Goal: Task Accomplishment & Management: Manage account settings

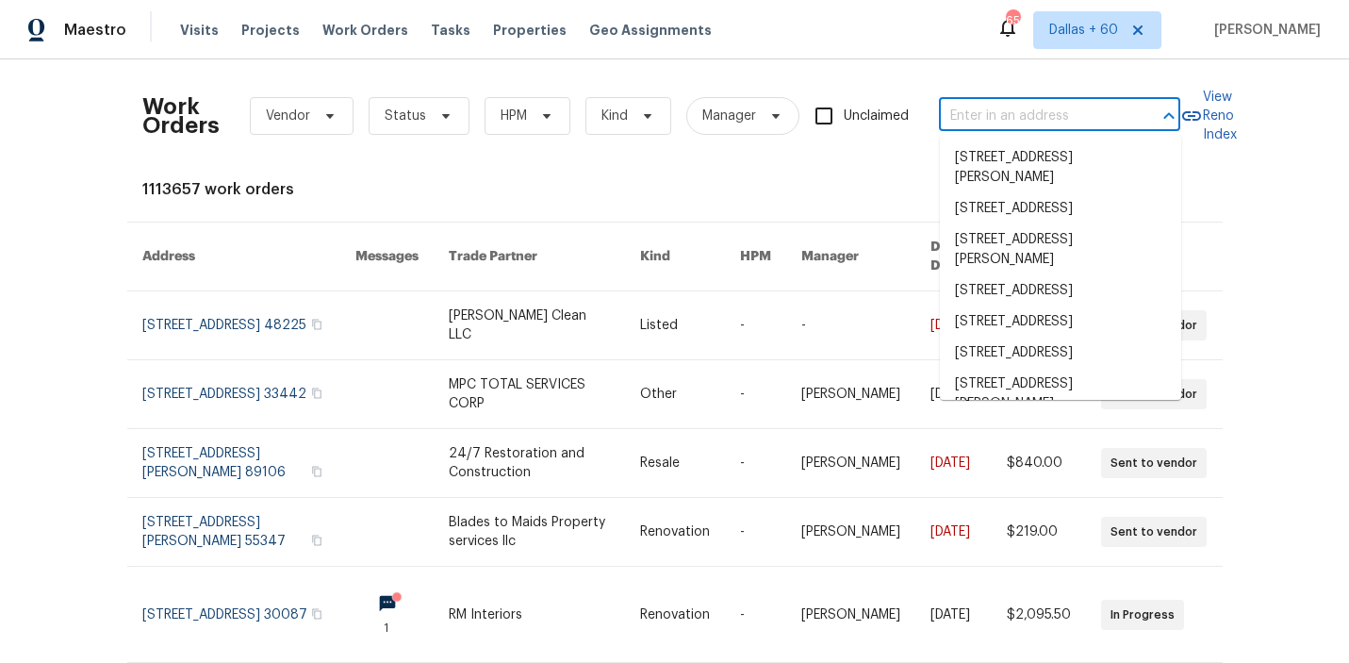
click at [1007, 112] on input "text" at bounding box center [1033, 116] width 189 height 29
paste input "[STREET_ADDRESS]"
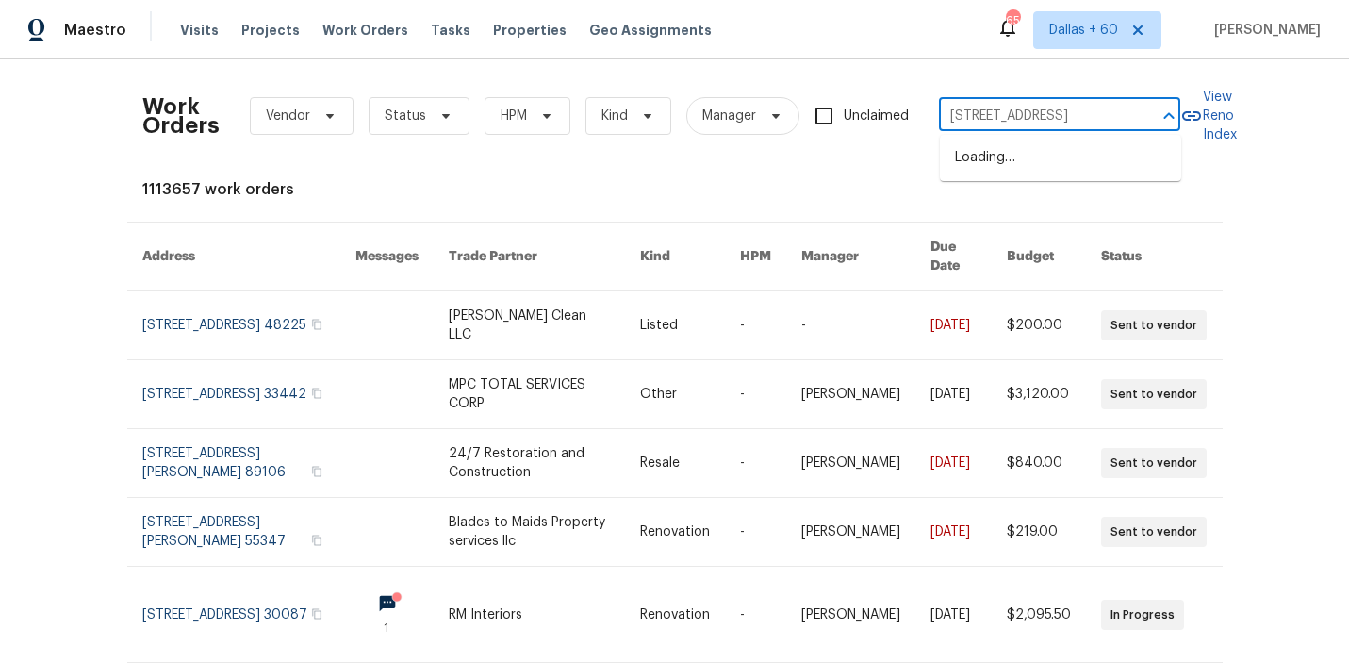
scroll to position [0, 48]
type input "[STREET_ADDRESS]"
click at [1020, 164] on li "[STREET_ADDRESS]" at bounding box center [1060, 157] width 241 height 31
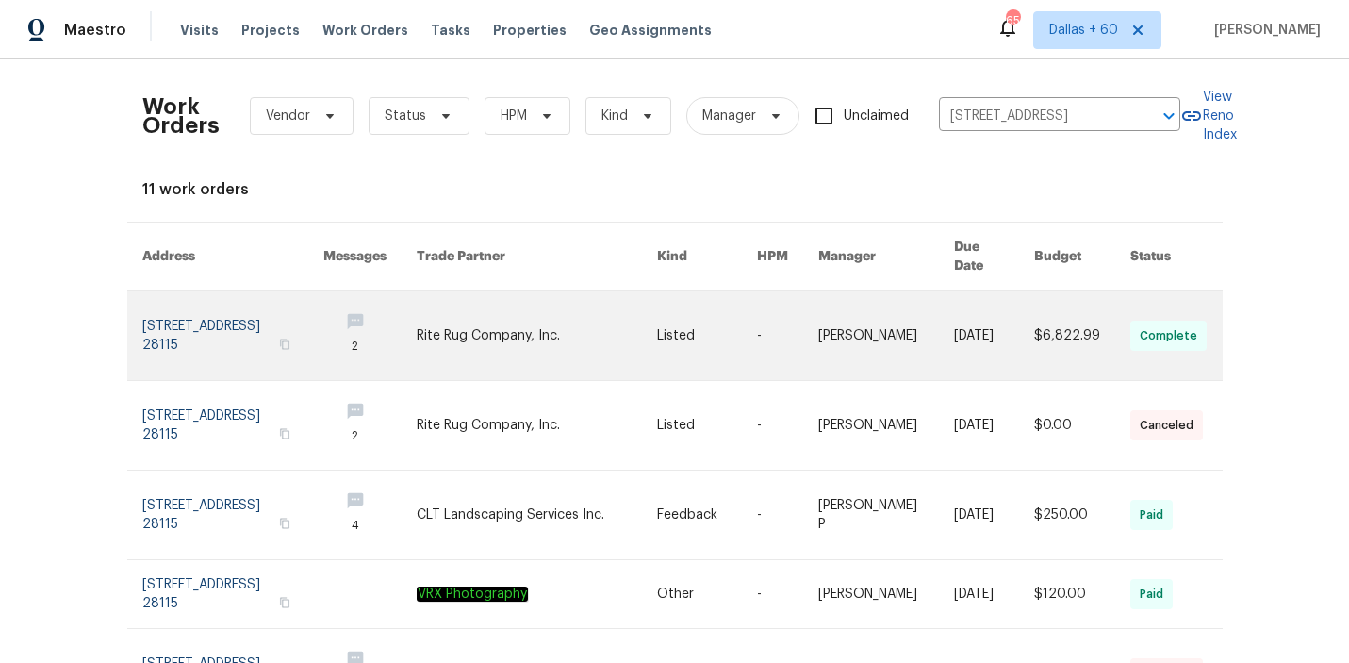
click at [610, 314] on link at bounding box center [537, 335] width 241 height 89
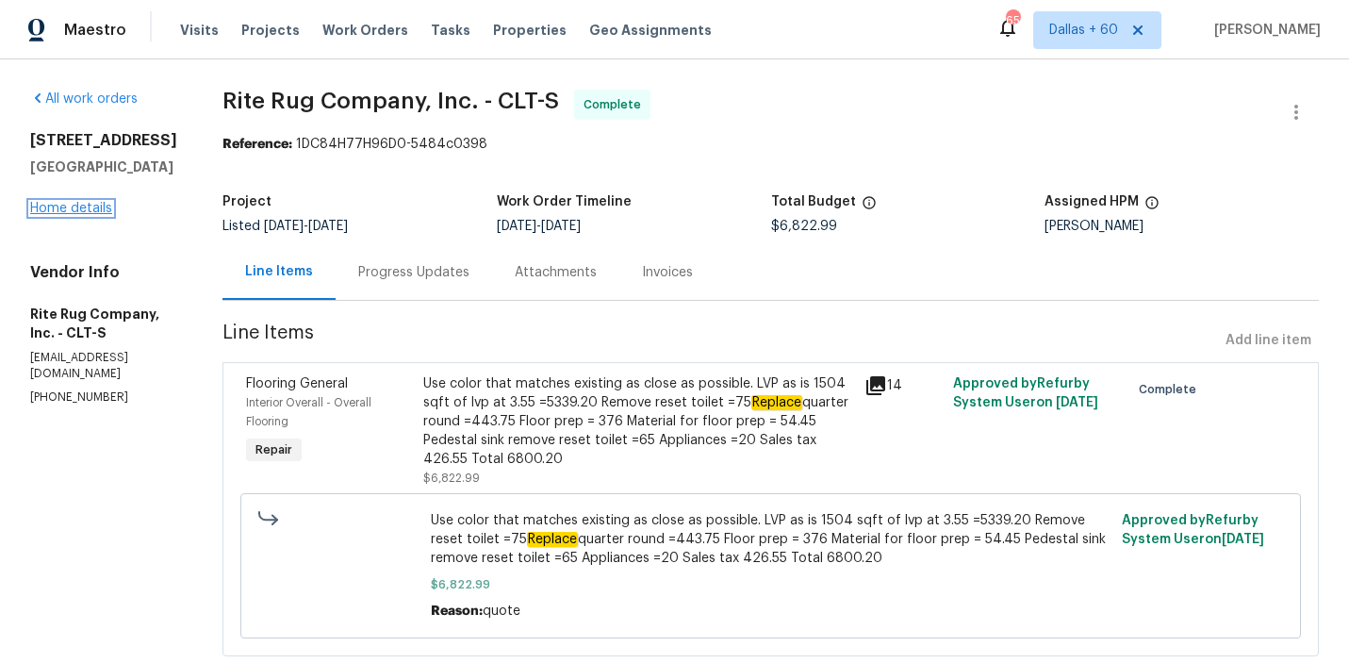
click at [67, 208] on link "Home details" at bounding box center [71, 208] width 82 height 13
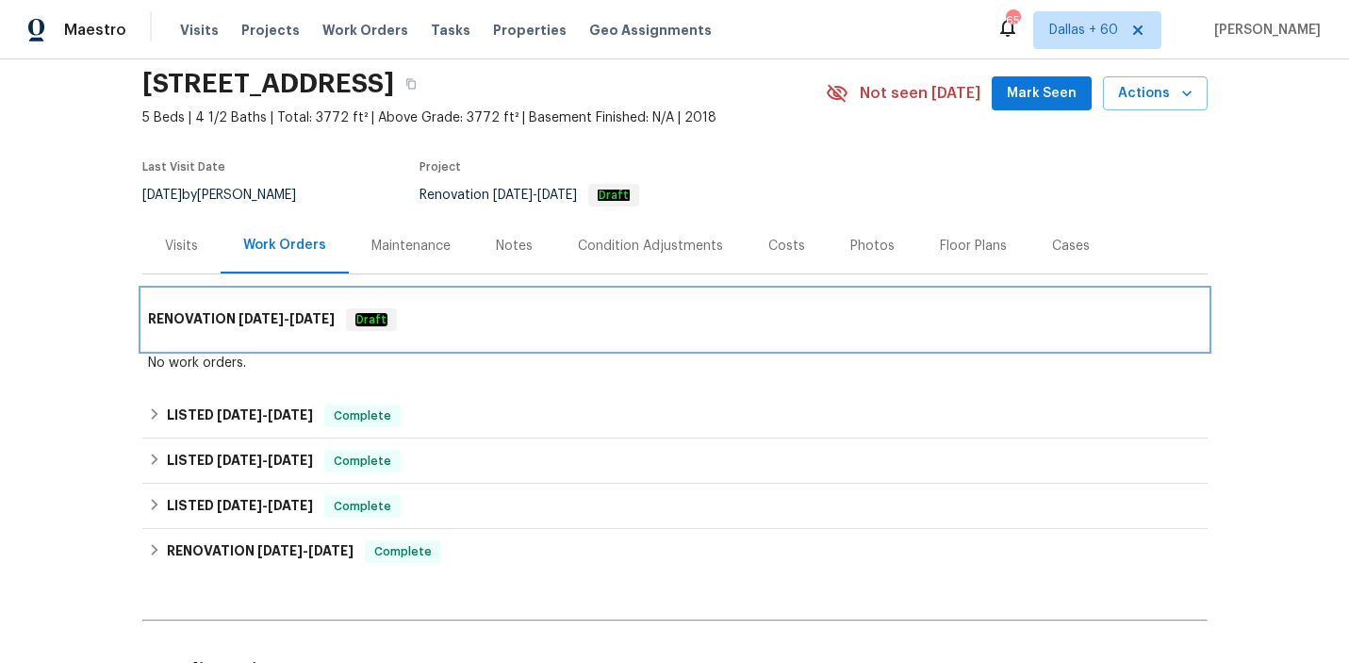
click at [470, 307] on div "RENOVATION [DATE] - [DATE] Draft" at bounding box center [674, 319] width 1065 height 60
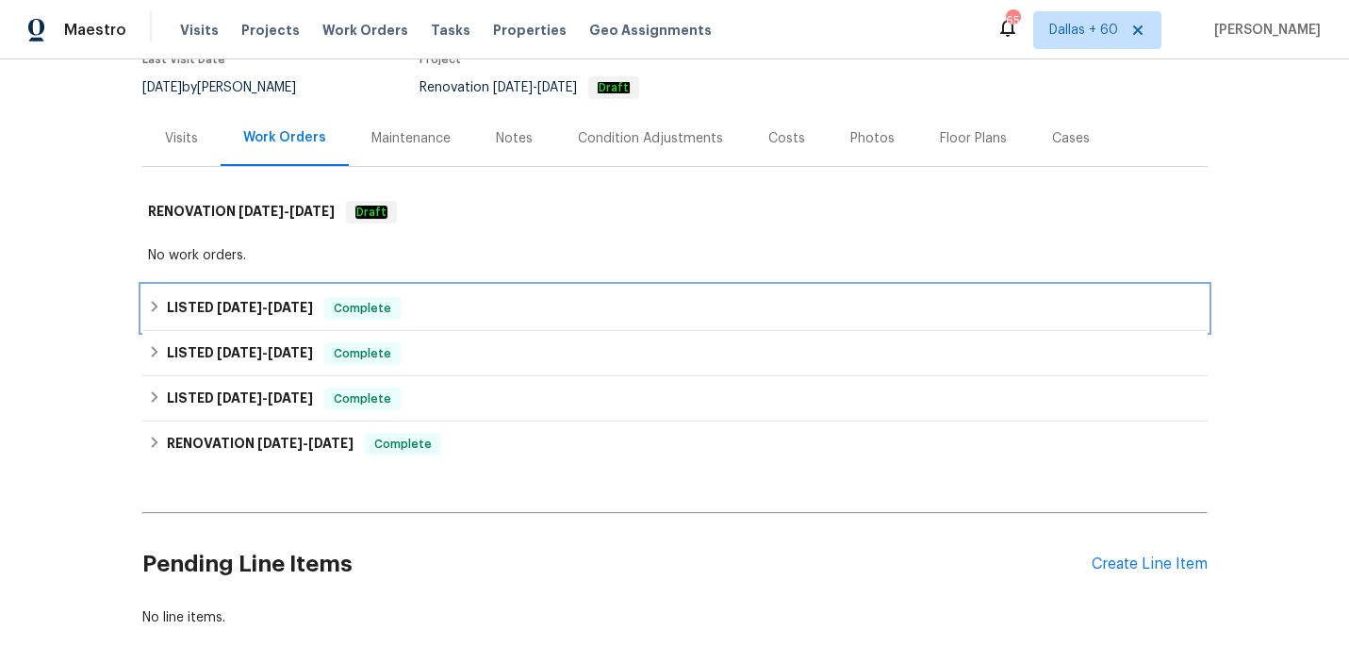
click at [470, 307] on div "LISTED [DATE] - [DATE] Complete" at bounding box center [675, 308] width 1054 height 23
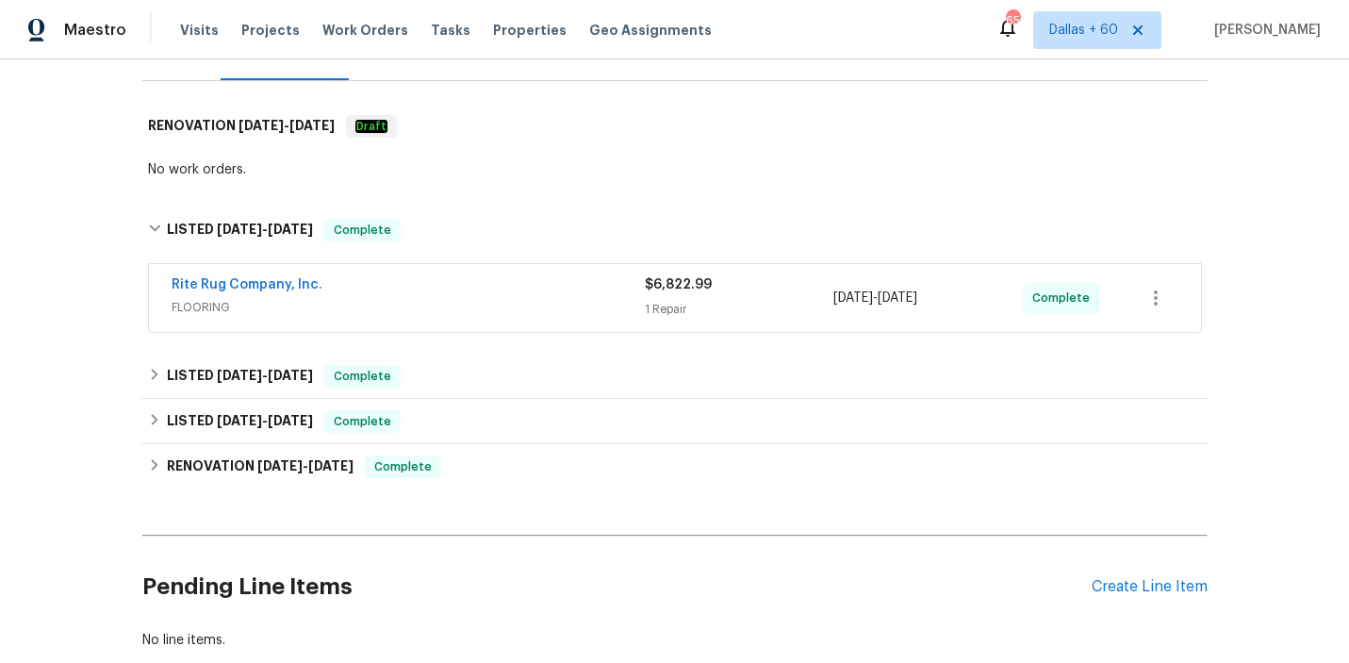
click at [470, 307] on span "FLOORING" at bounding box center [408, 307] width 473 height 19
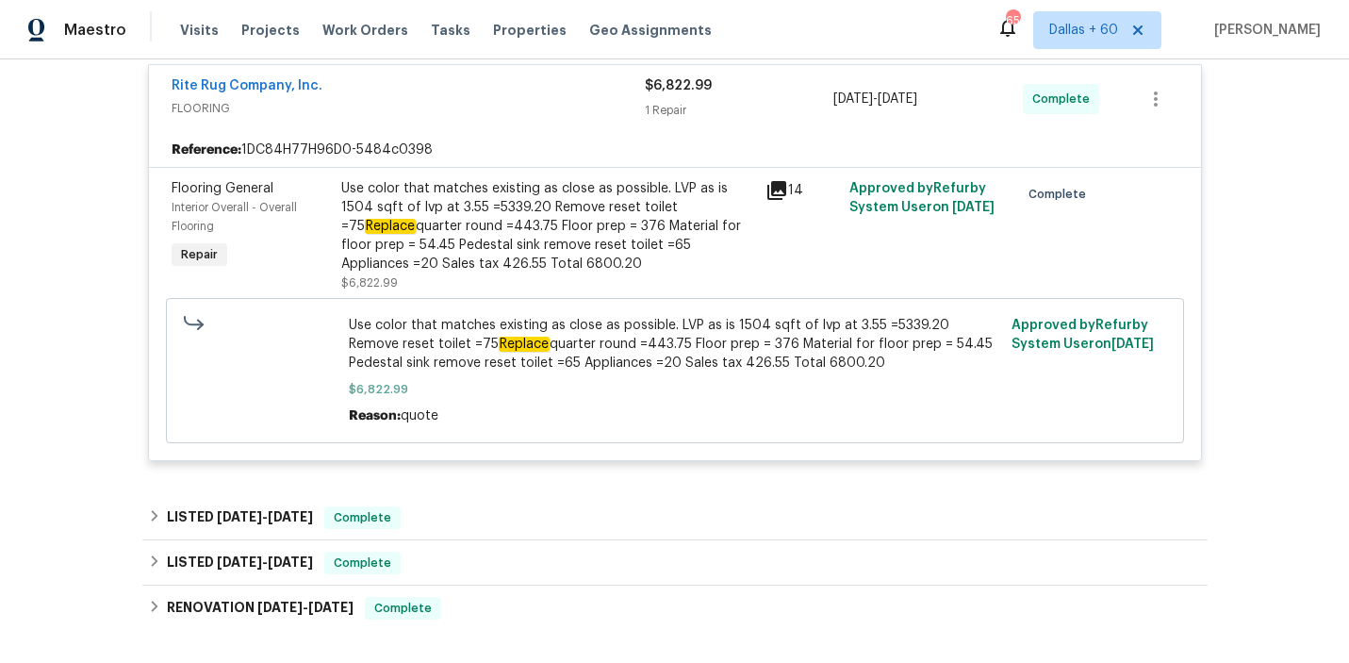
scroll to position [593, 0]
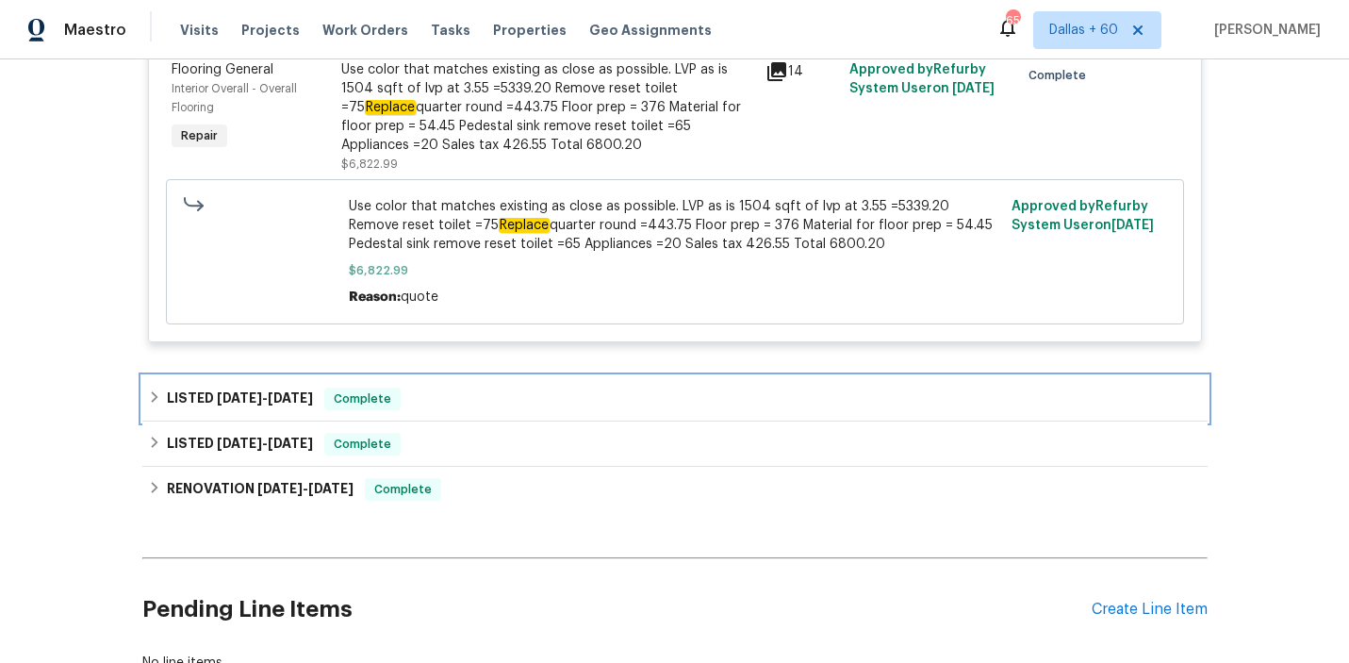
click at [547, 402] on div "LISTED [DATE] - [DATE] Complete" at bounding box center [675, 399] width 1054 height 23
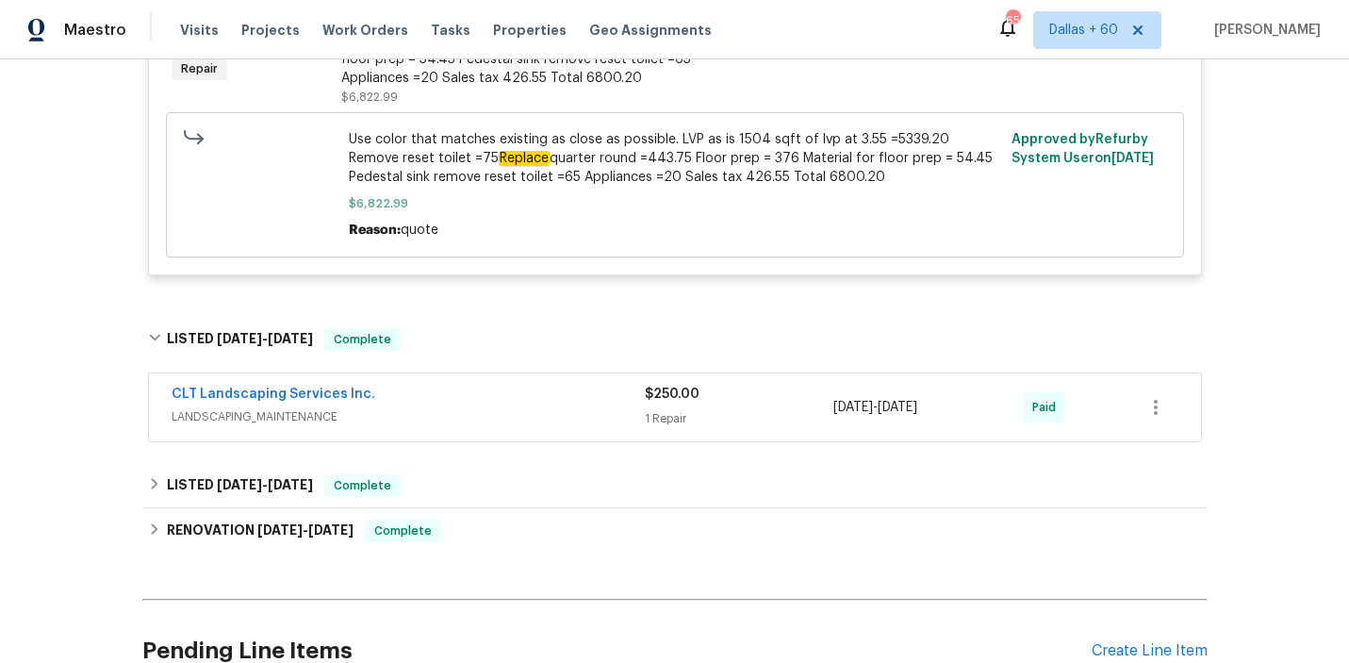
click at [547, 402] on div "CLT Landscaping Services Inc." at bounding box center [408, 396] width 473 height 23
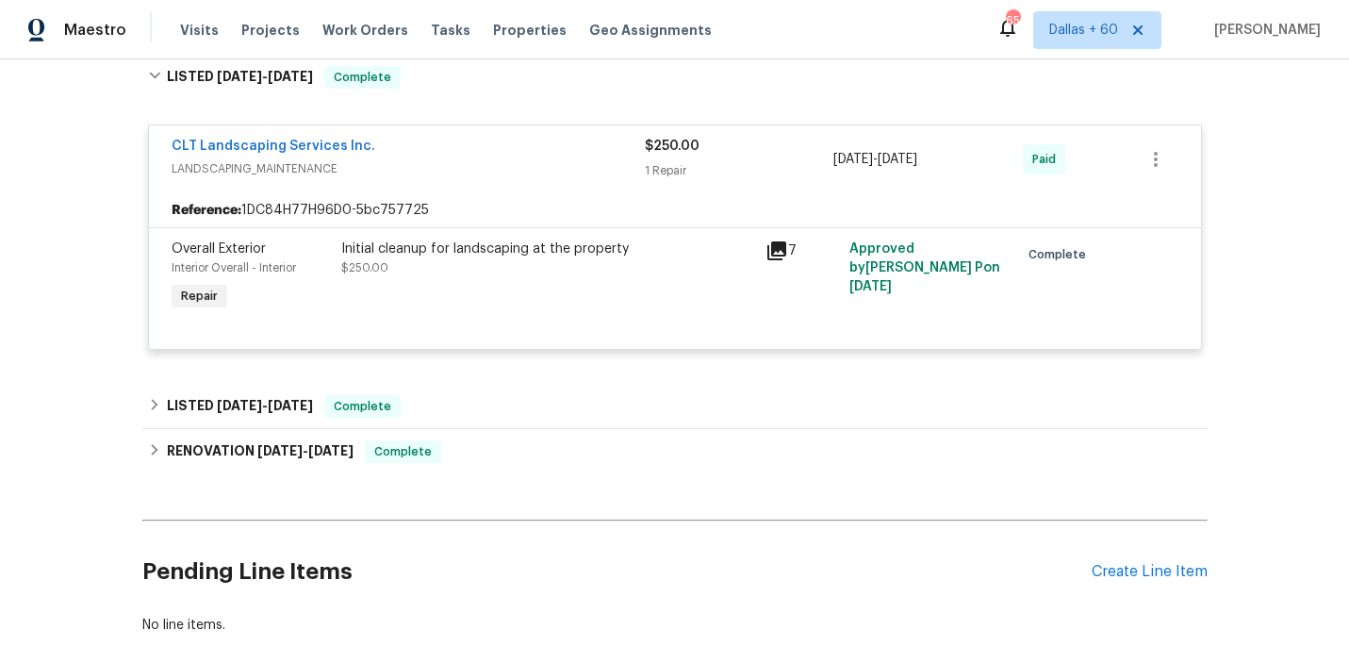
scroll to position [936, 0]
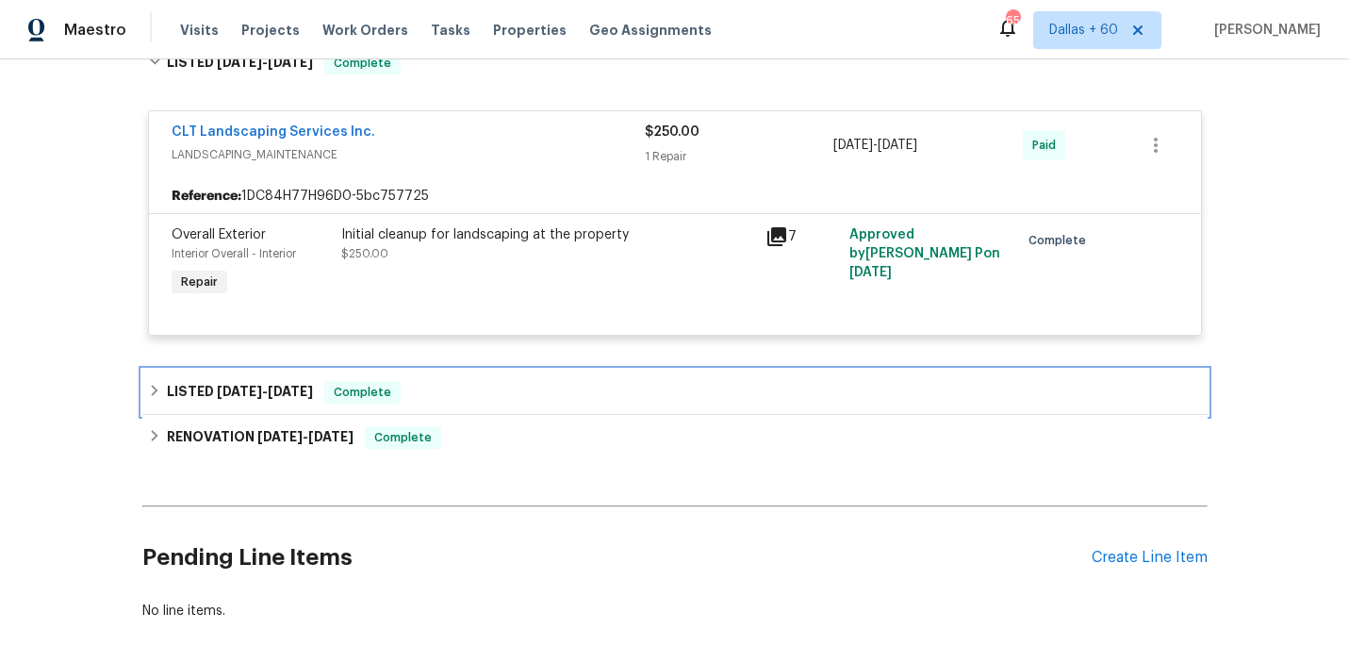
click at [543, 388] on div "LISTED [DATE] - [DATE] Complete" at bounding box center [675, 392] width 1054 height 23
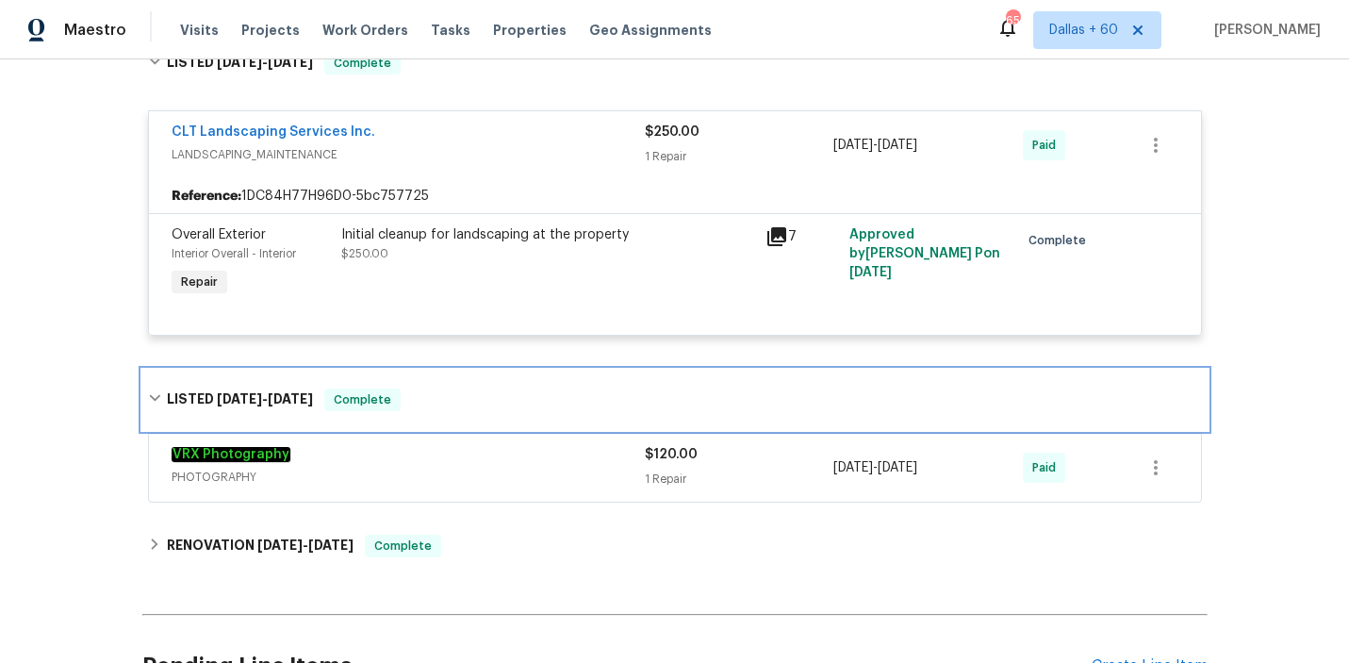
scroll to position [996, 0]
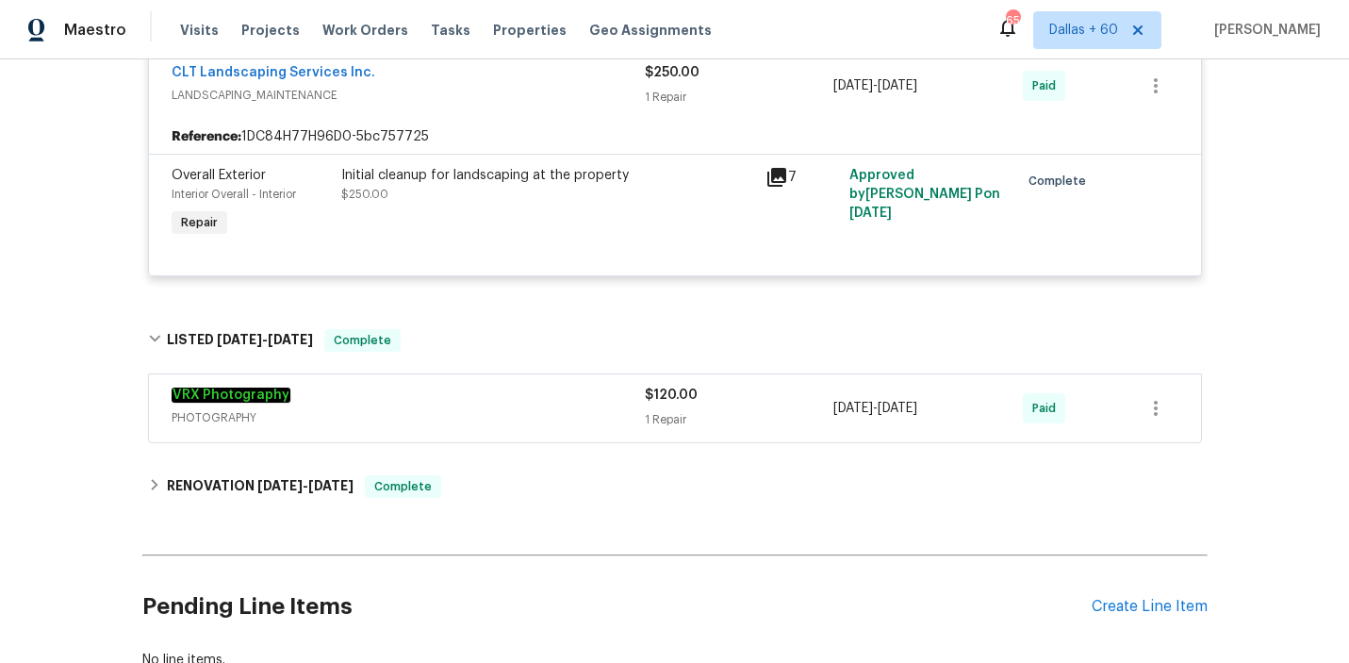
click at [543, 390] on div "VRX Photography" at bounding box center [408, 397] width 473 height 23
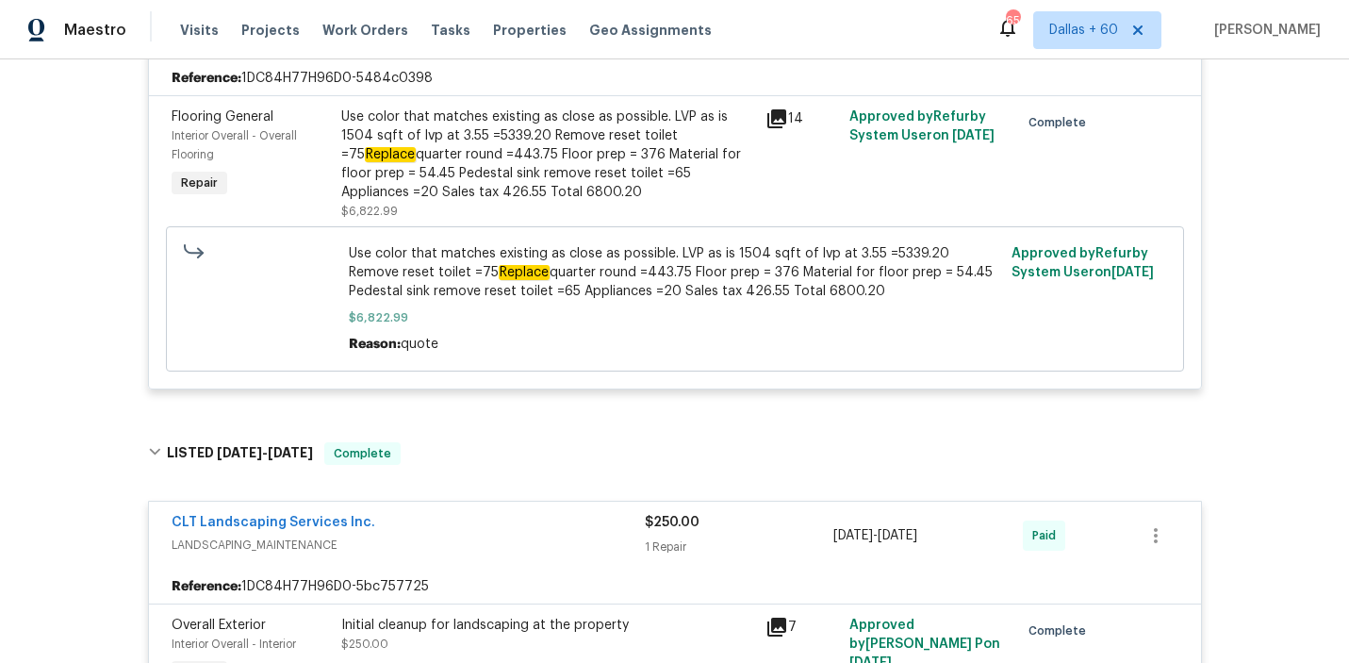
scroll to position [508, 0]
